Goal: Task Accomplishment & Management: Manage account settings

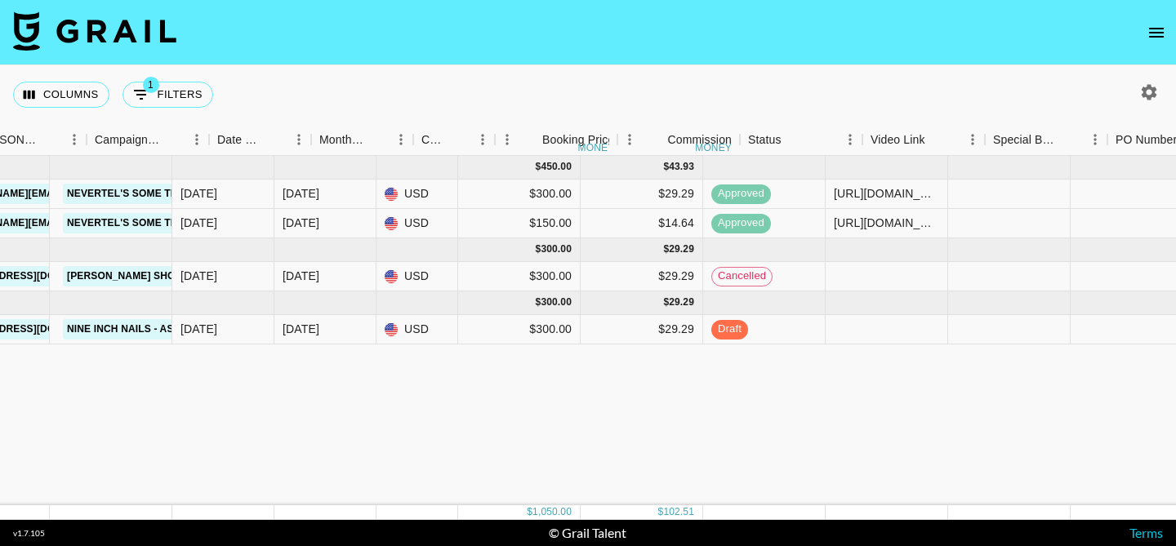
scroll to position [0, 1039]
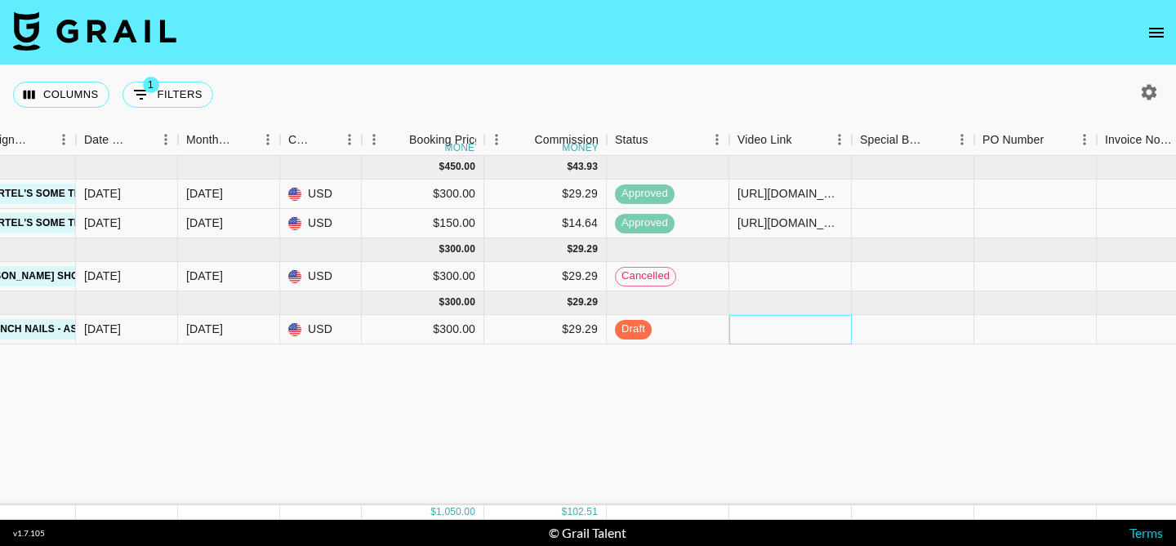
click at [764, 330] on div at bounding box center [790, 329] width 123 height 29
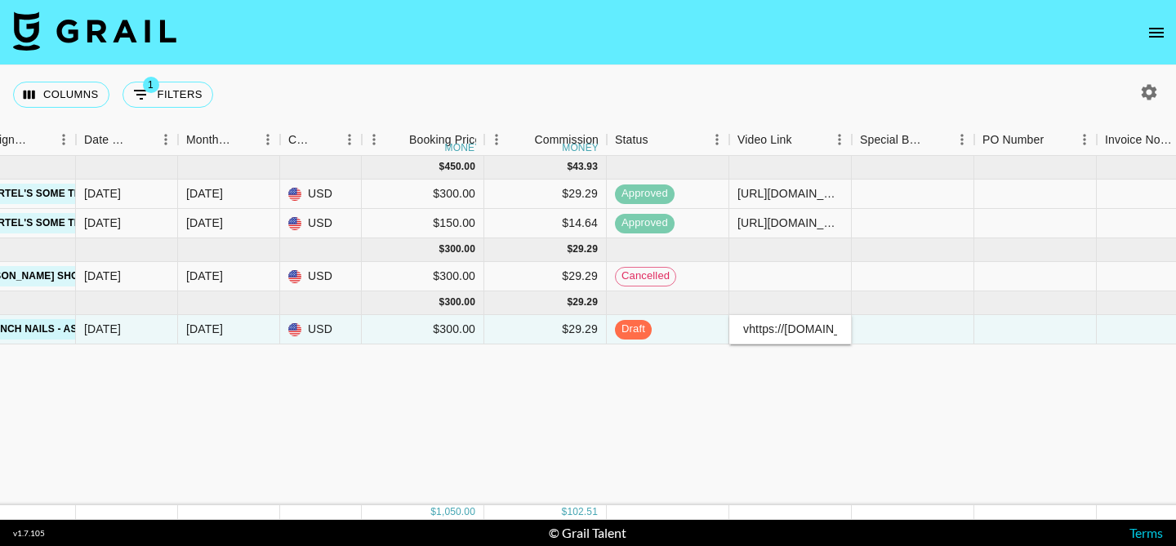
scroll to position [0, 270]
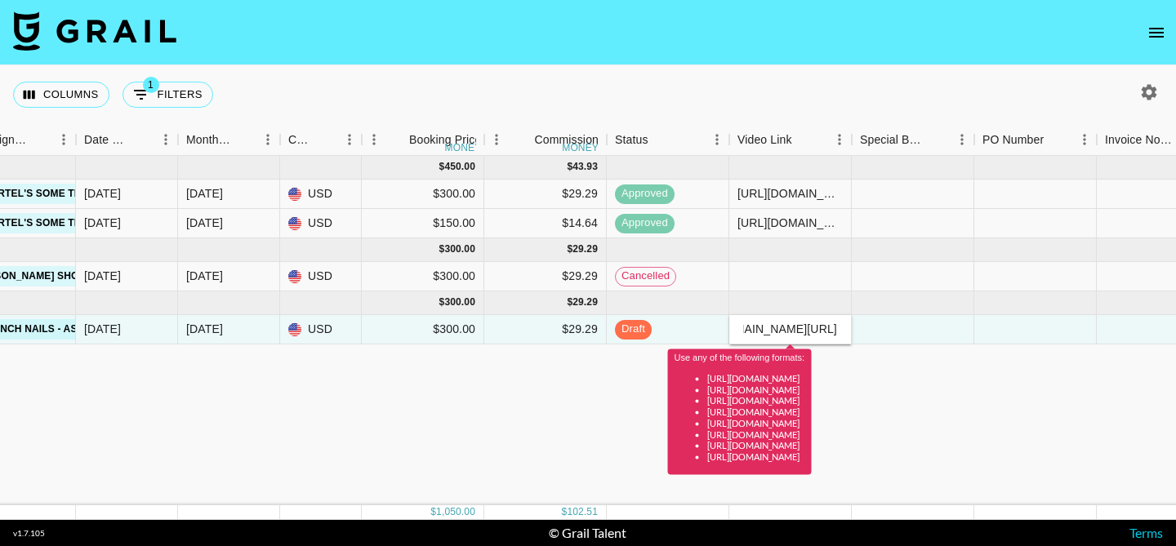
click at [603, 410] on div "[DATE] ( 2 ) $ 450.00 $ 43.93 27ZFvjrPT3dKBo2x5hqF recL3gNqIVxWrOJ1a [PERSON_NA…" at bounding box center [429, 331] width 2936 height 350
click at [758, 329] on input "vhttps://[DOMAIN_NAME][URL]" at bounding box center [790, 329] width 120 height 13
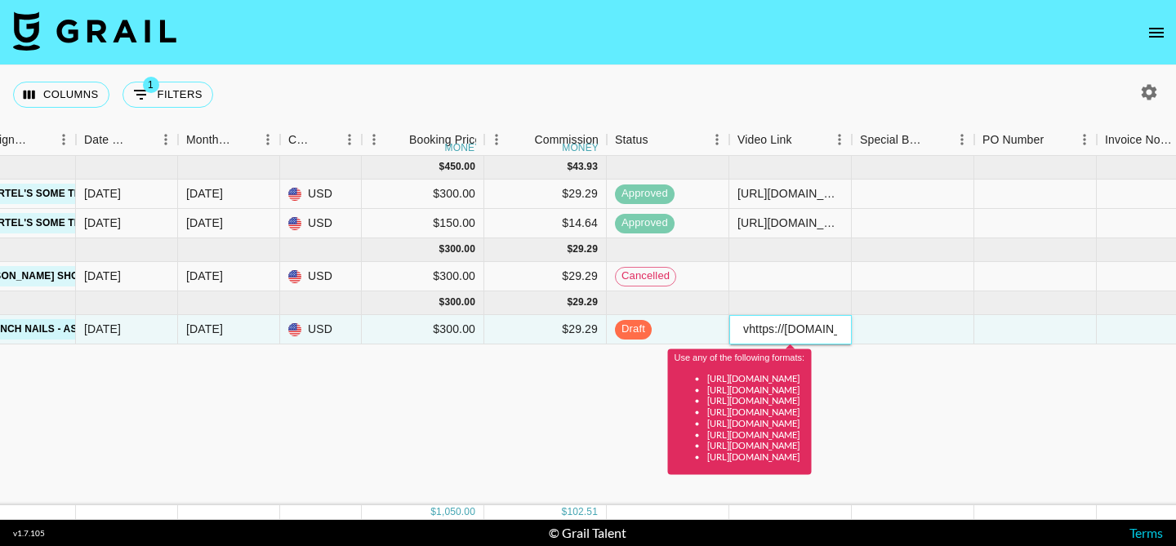
click at [758, 329] on input "vhttps://[DOMAIN_NAME][URL]" at bounding box center [790, 329] width 120 height 13
paste input "text"
type input "[URL][DOMAIN_NAME]"
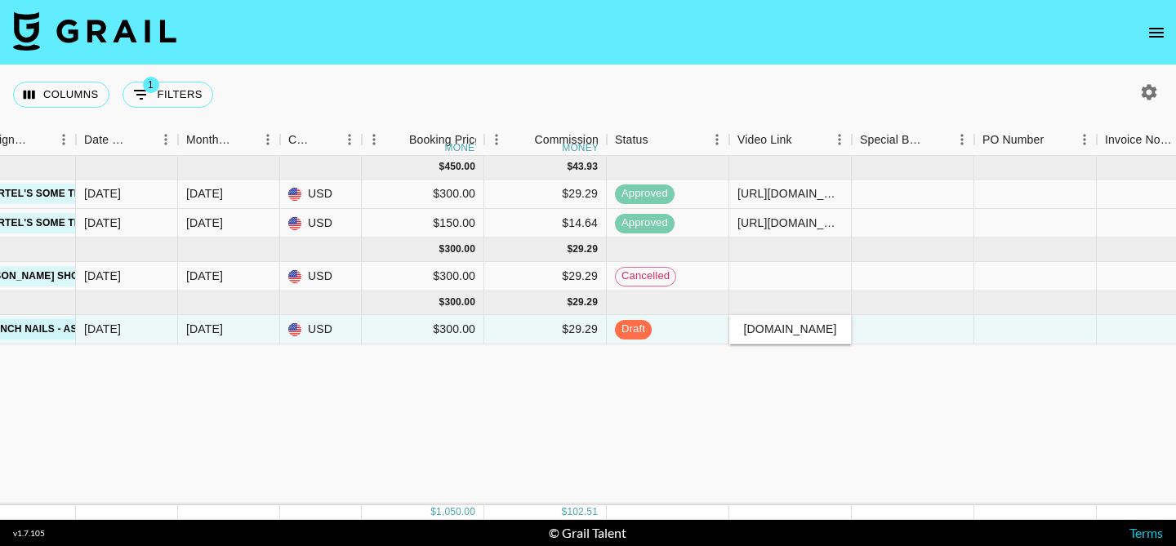
click at [618, 404] on div "[DATE] ( 2 ) $ 450.00 $ 43.93 27ZFvjrPT3dKBo2x5hqF recL3gNqIVxWrOJ1a [PERSON_NA…" at bounding box center [429, 331] width 2936 height 350
click at [657, 327] on span "posted" at bounding box center [638, 330] width 47 height 16
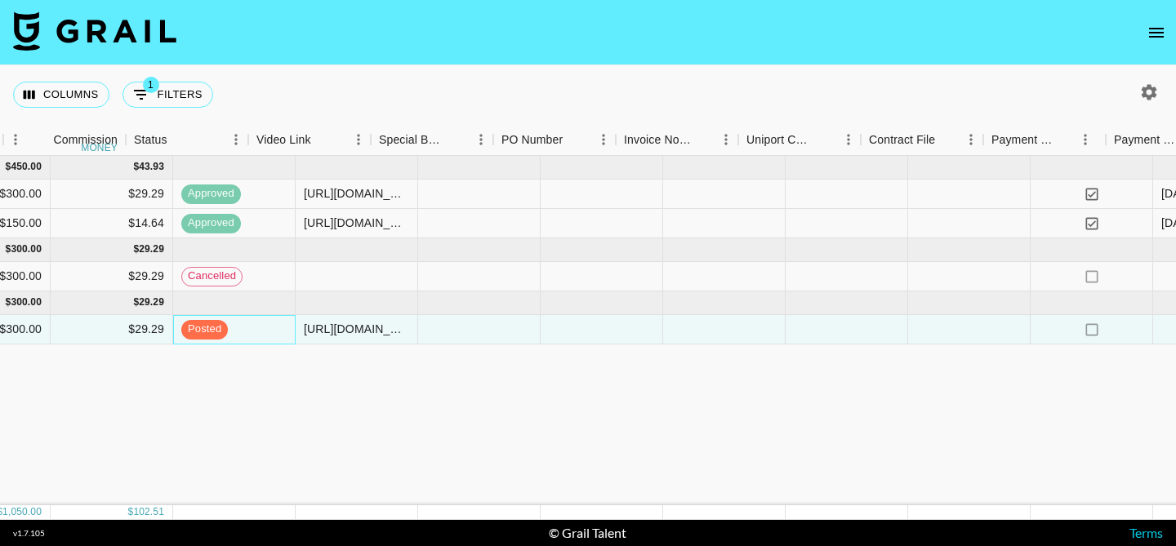
scroll to position [0, 1760]
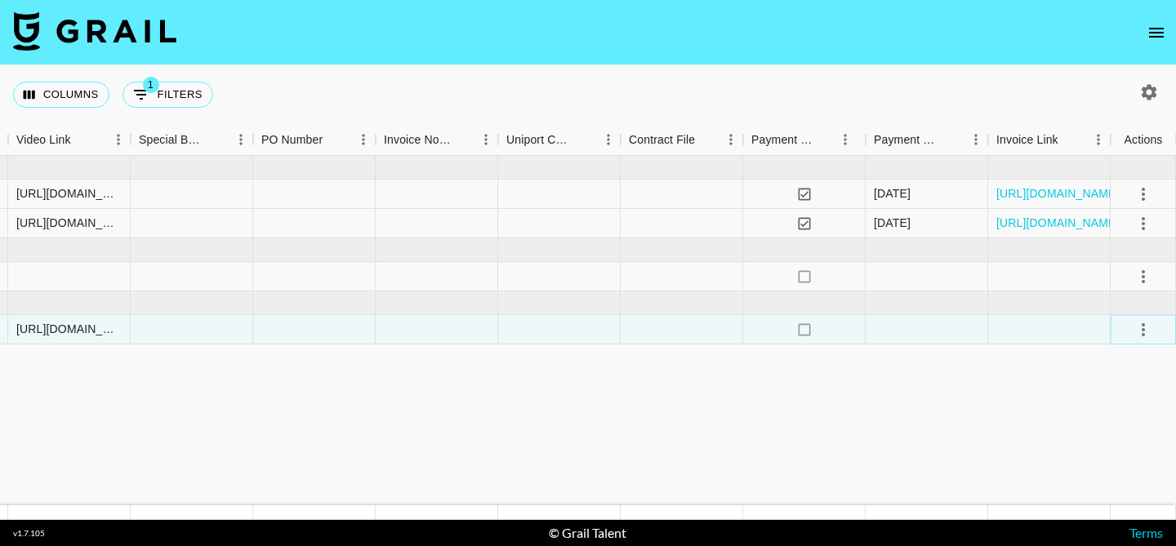
click at [1136, 334] on icon "select merge strategy" at bounding box center [1144, 330] width 20 height 20
click at [1107, 483] on div "Approve" at bounding box center [1108, 483] width 50 height 20
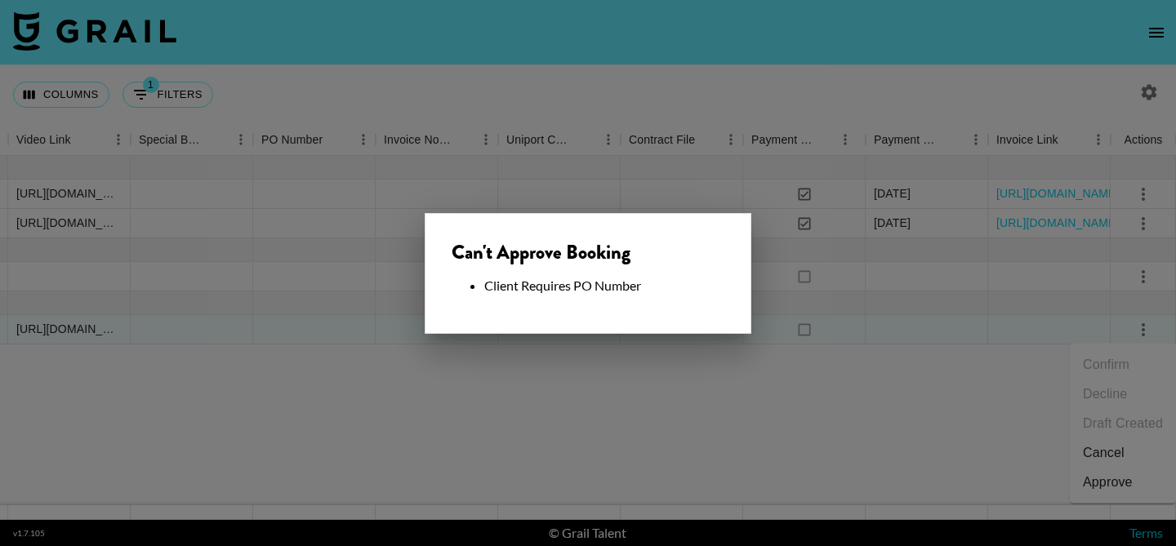
click at [958, 424] on div at bounding box center [588, 273] width 1176 height 546
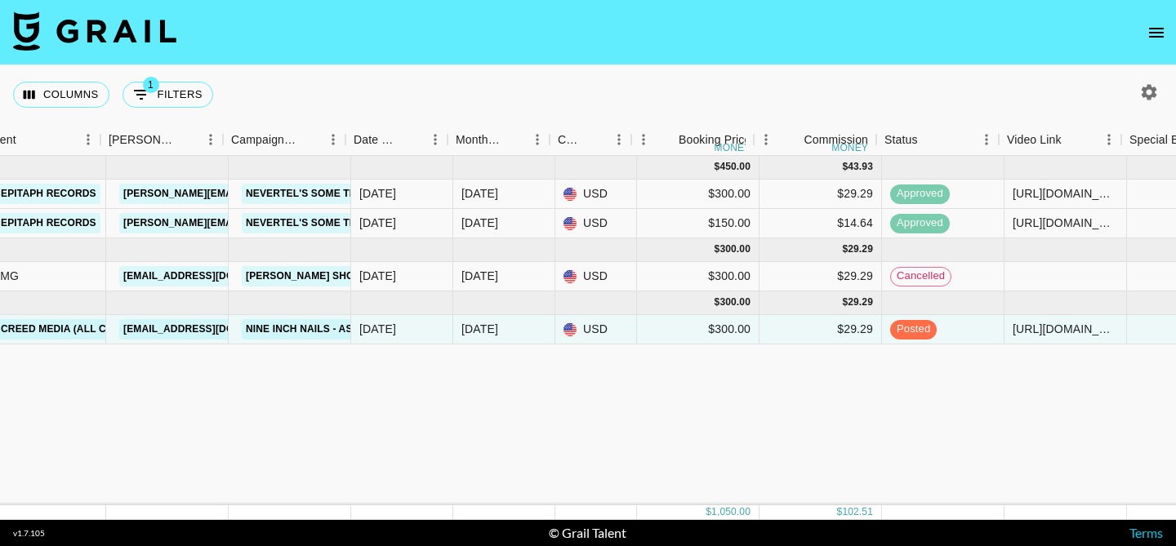
scroll to position [0, 760]
